Goal: Task Accomplishment & Management: Use online tool/utility

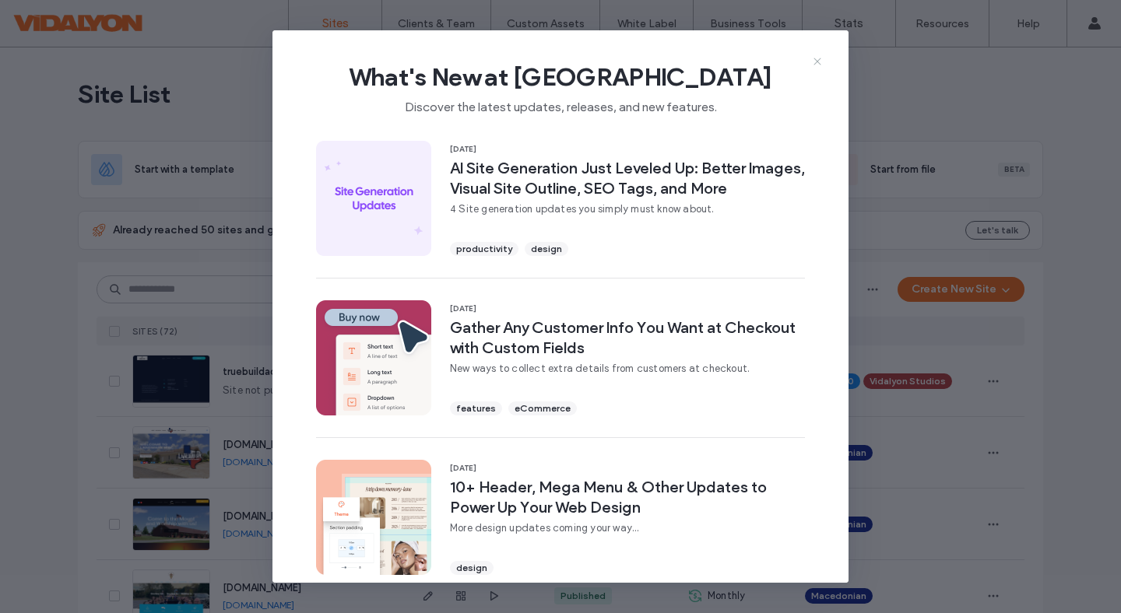
click at [815, 62] on icon at bounding box center [817, 61] width 12 height 12
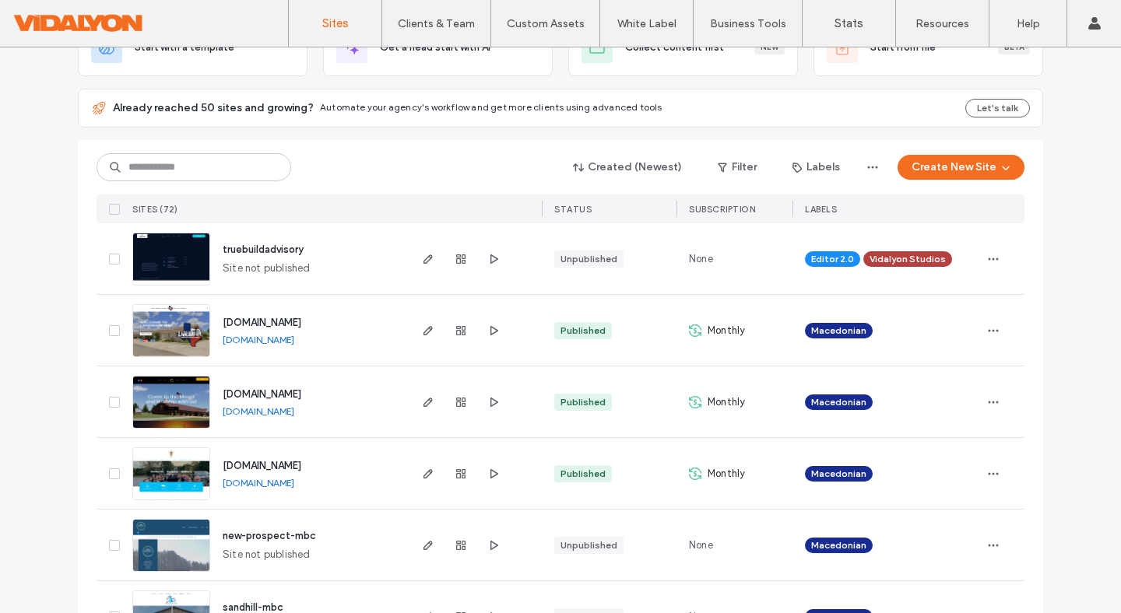
scroll to position [125, 0]
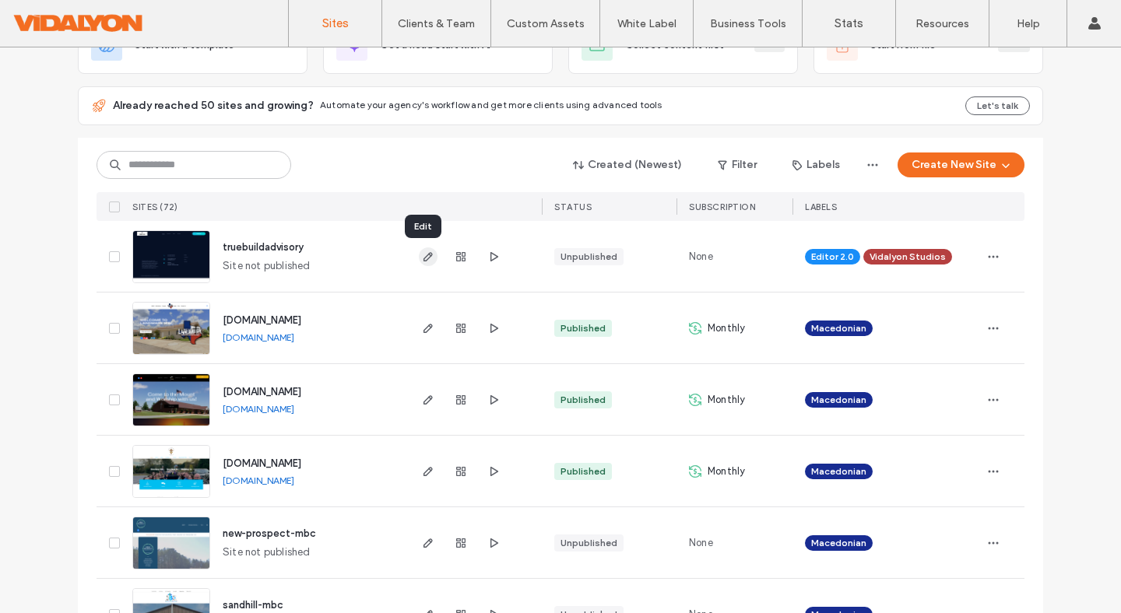
click at [424, 258] on use "button" at bounding box center [428, 256] width 9 height 9
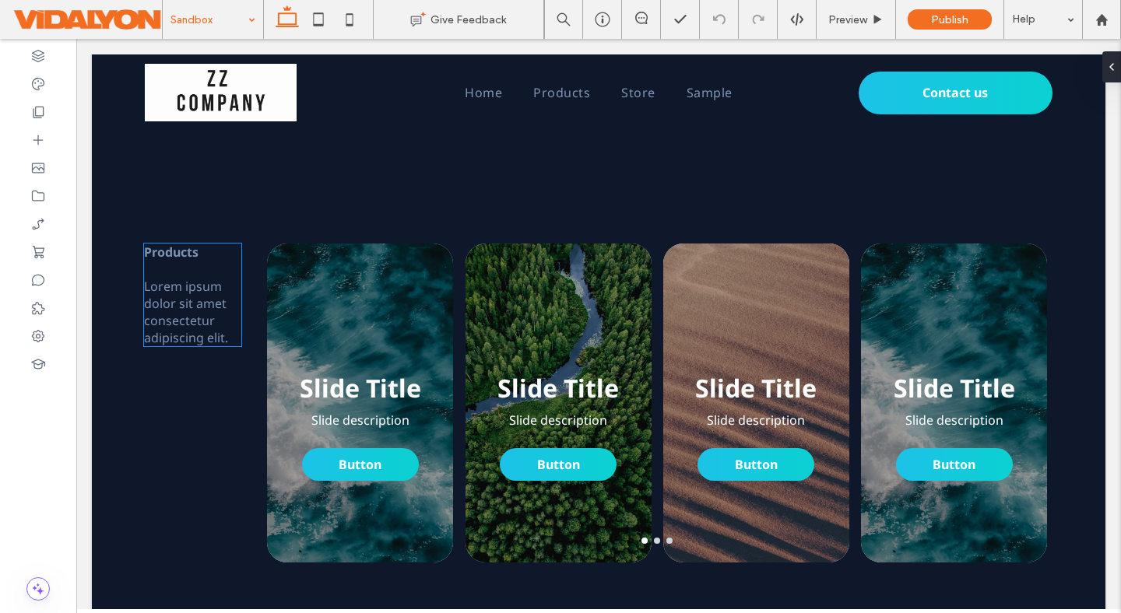
scroll to position [563, 0]
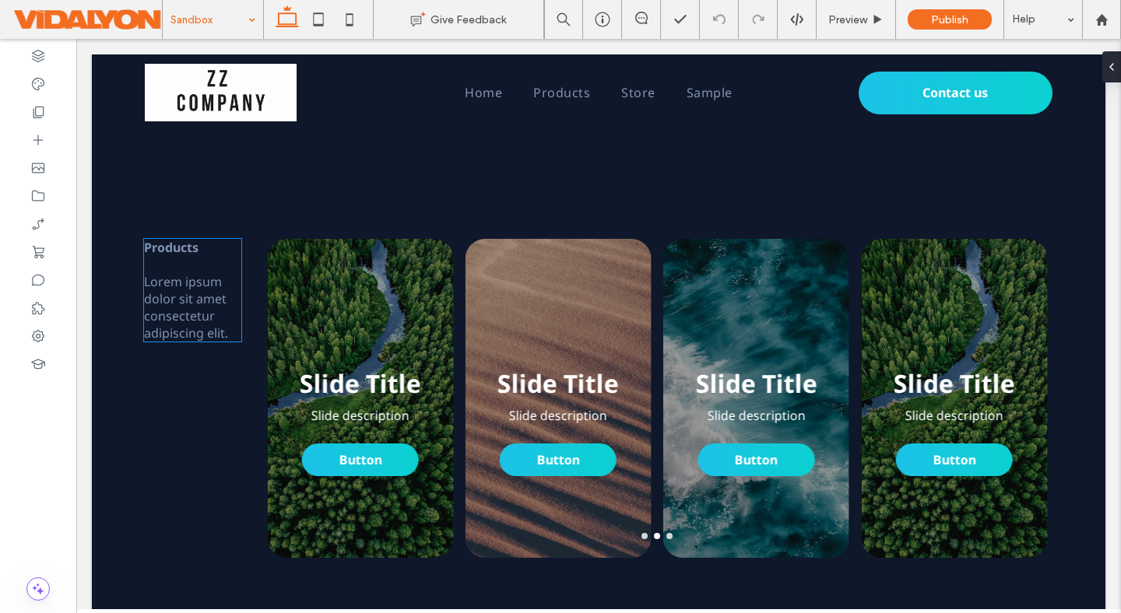
click at [199, 290] on span "Lorem ipsum dolor sit amet consectetur adipiscing elit." at bounding box center [186, 307] width 84 height 69
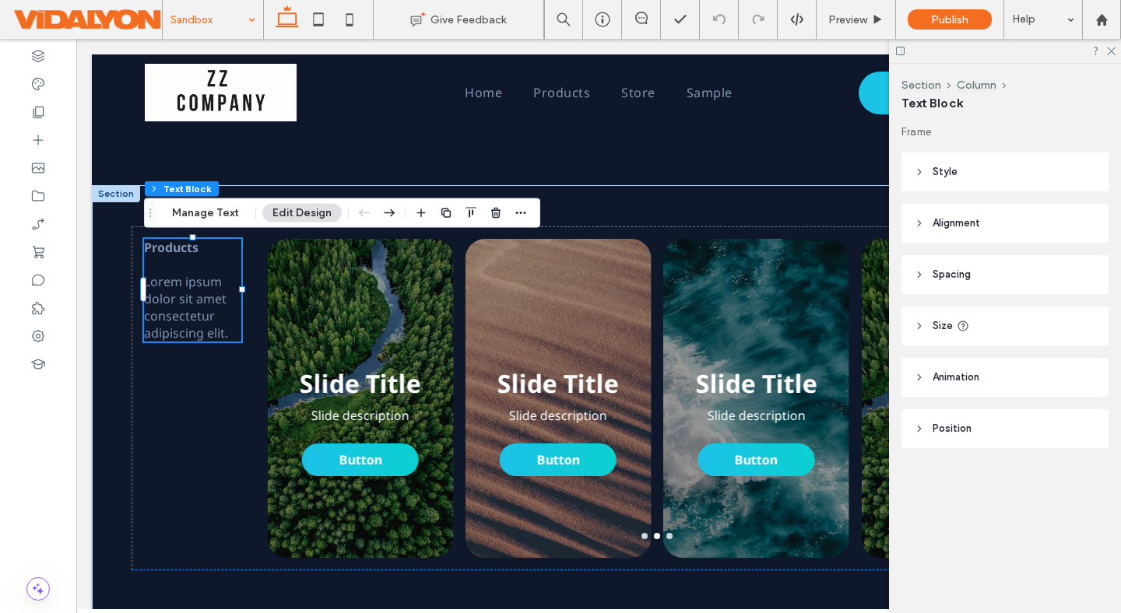
click at [921, 222] on icon at bounding box center [919, 223] width 11 height 11
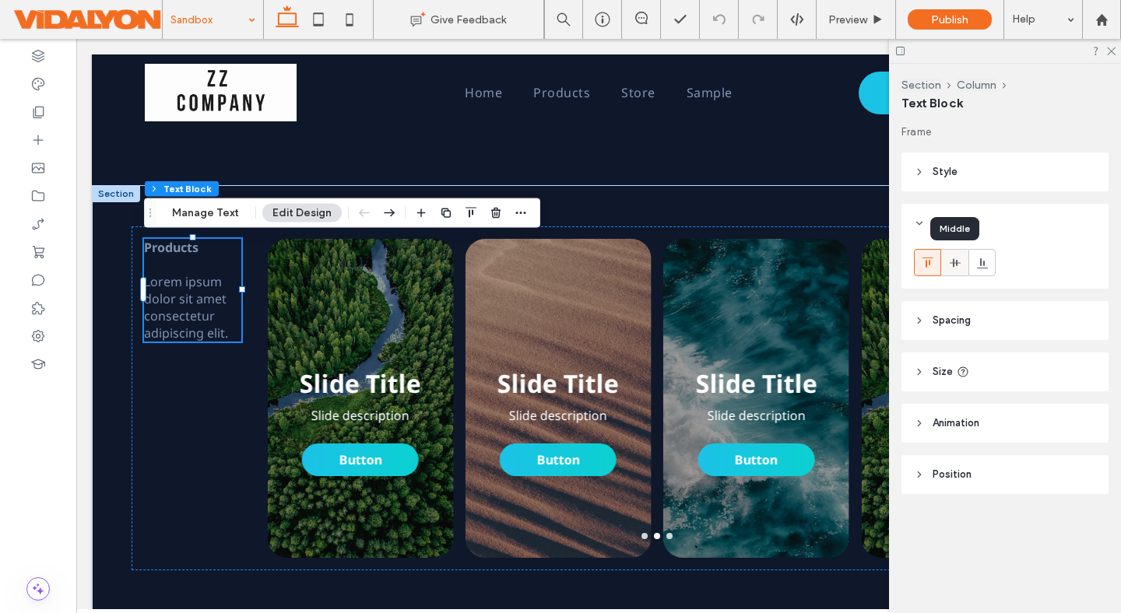
click at [956, 258] on icon at bounding box center [955, 263] width 12 height 12
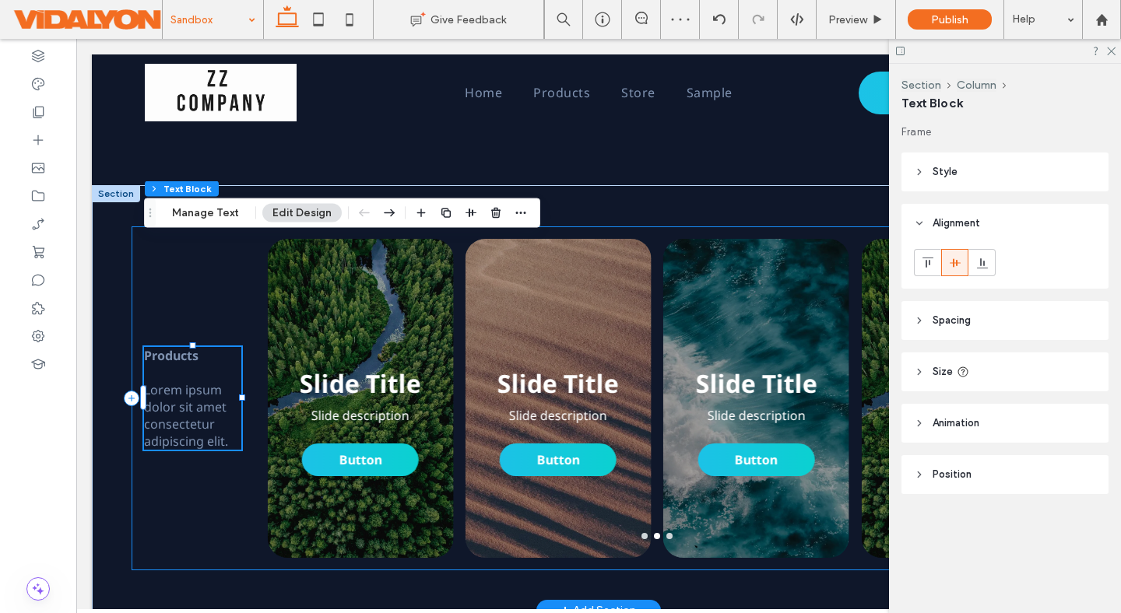
click at [196, 513] on div "Products Lorem ipsum dolor sit amet consectetur adipiscing elit. Slide Title Sl…" at bounding box center [599, 399] width 934 height 344
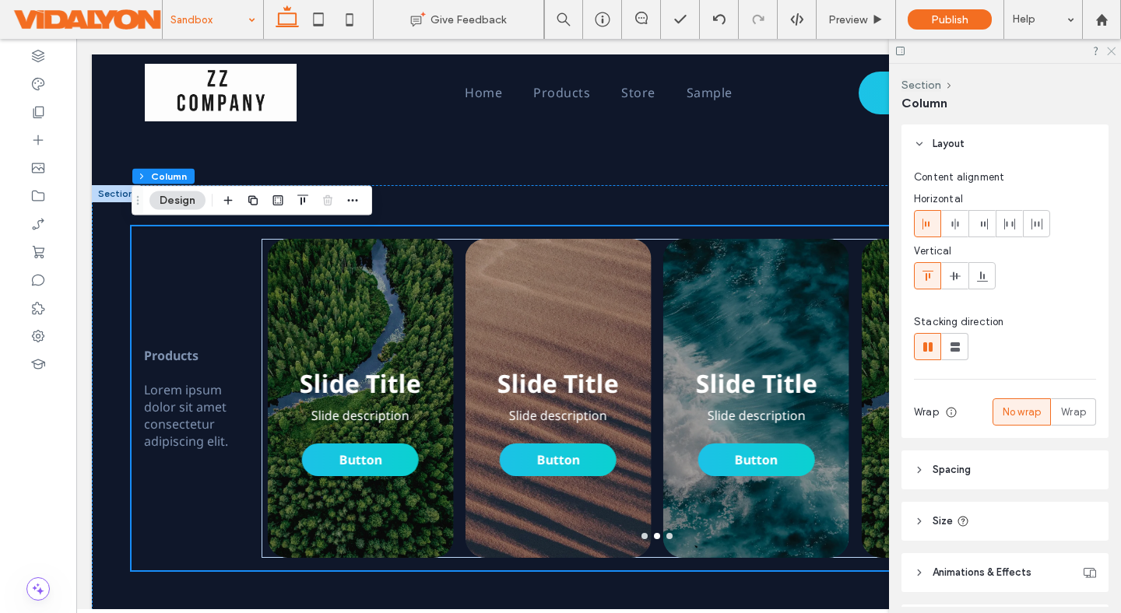
click at [1113, 50] on use at bounding box center [1111, 51] width 9 height 9
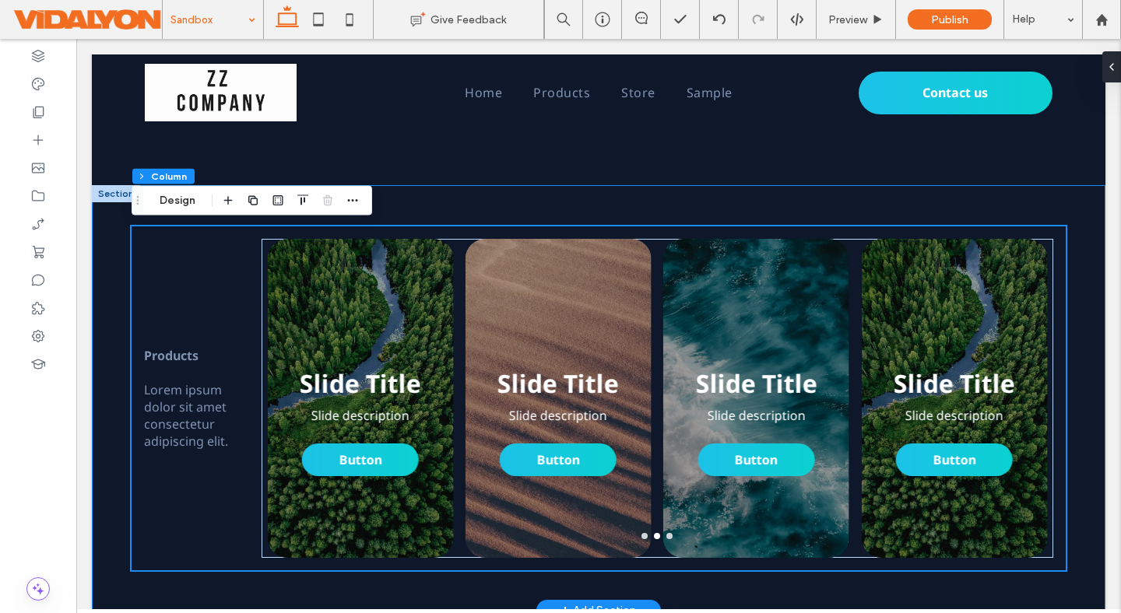
click at [103, 255] on div "Products Lorem ipsum dolor sit amet consectetur adipiscing elit. Slide Title Sl…" at bounding box center [599, 397] width 1014 height 425
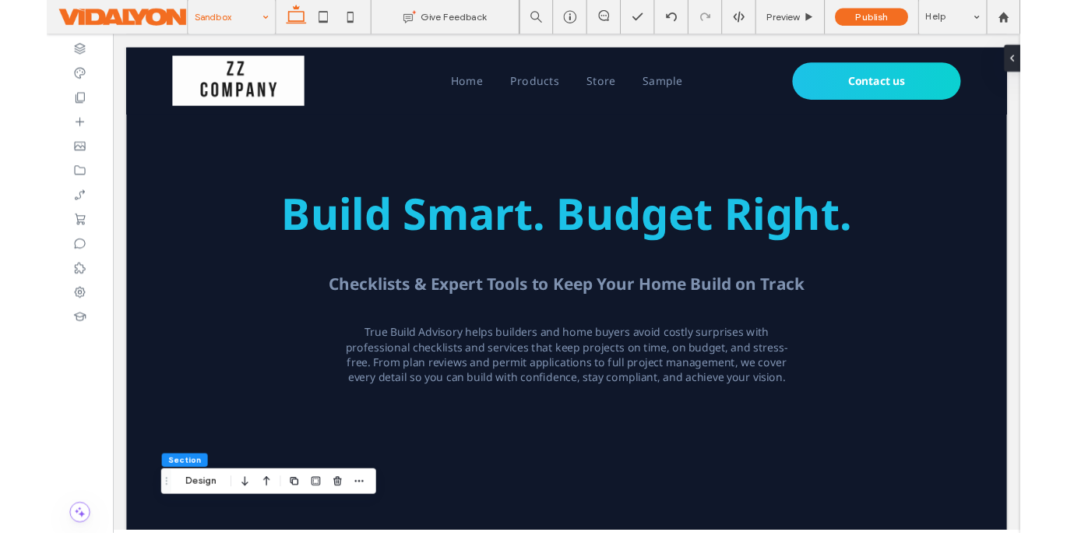
scroll to position [0, 0]
